Goal: Find specific page/section: Find specific page/section

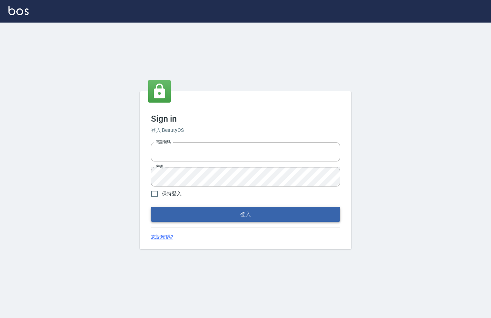
type input "0912850395"
click at [200, 214] on button "登入" at bounding box center [245, 214] width 189 height 15
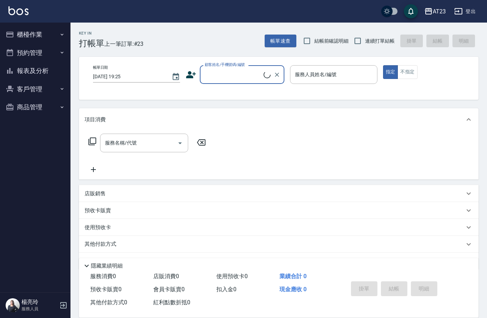
click at [30, 36] on button "櫃檯作業" at bounding box center [35, 34] width 65 height 18
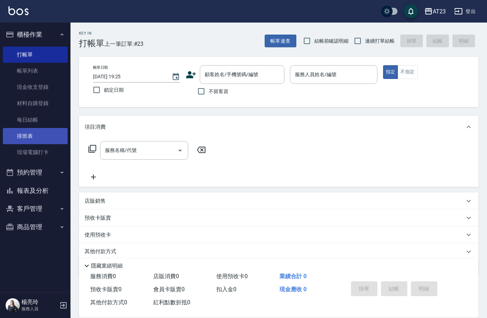
drag, startPoint x: 28, startPoint y: 135, endPoint x: 37, endPoint y: 133, distance: 10.2
click at [28, 135] on link "排班表" at bounding box center [35, 136] width 65 height 16
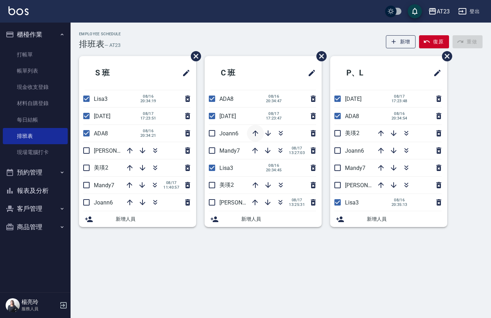
click at [255, 133] on icon "button" at bounding box center [255, 133] width 8 height 8
